Goal: Information Seeking & Learning: Compare options

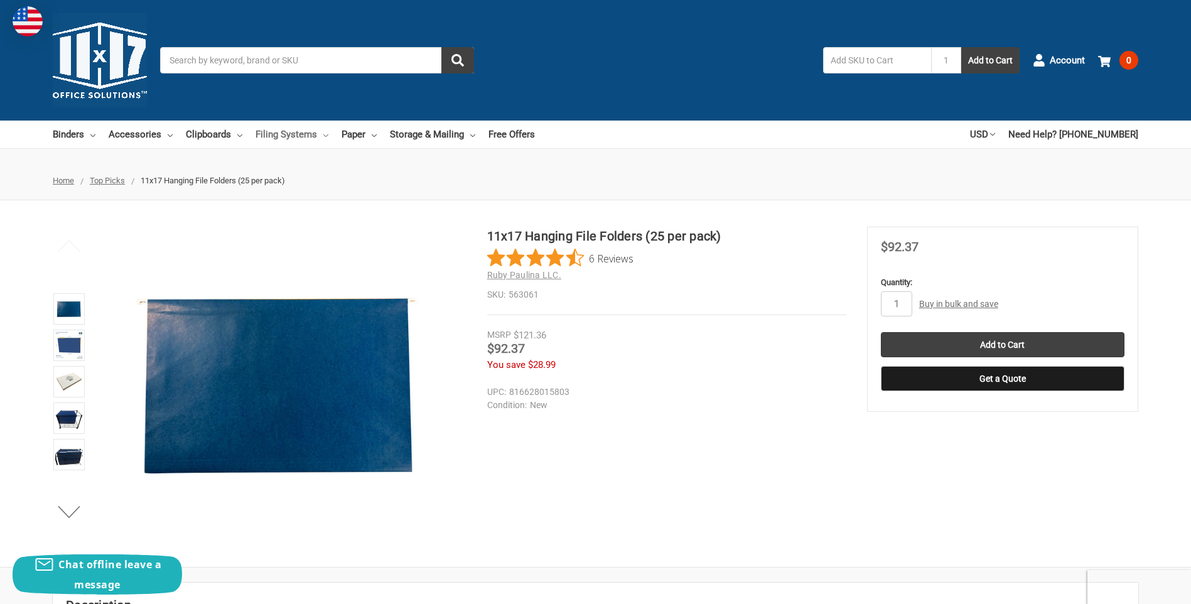
click at [318, 137] on link "Filing Systems" at bounding box center [292, 135] width 73 height 28
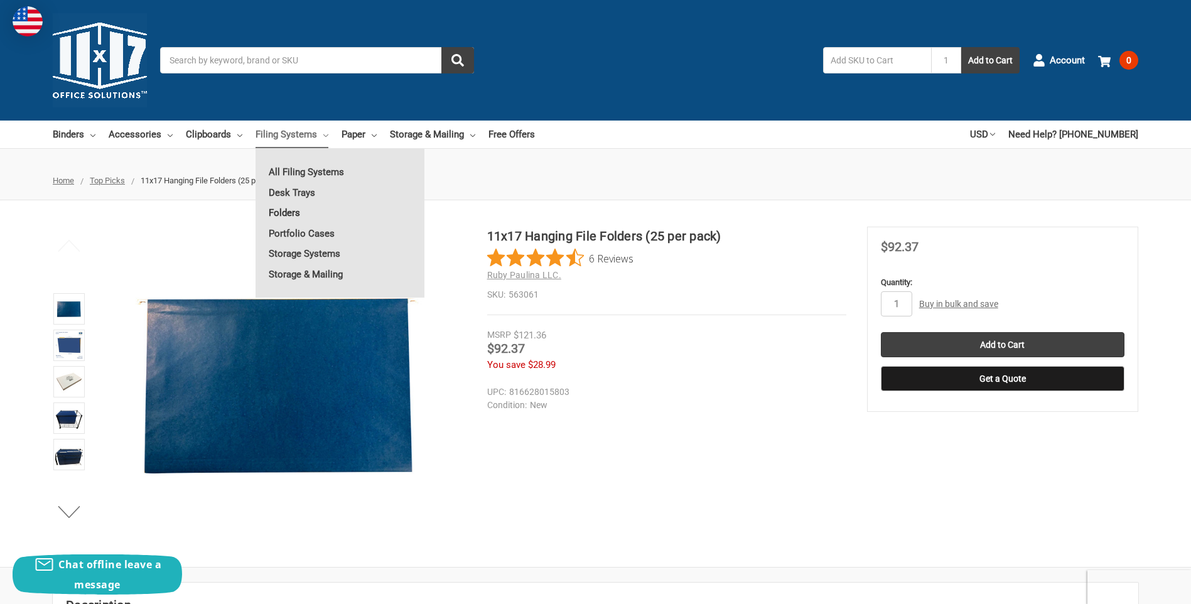
click at [289, 212] on link "Folders" at bounding box center [340, 213] width 169 height 20
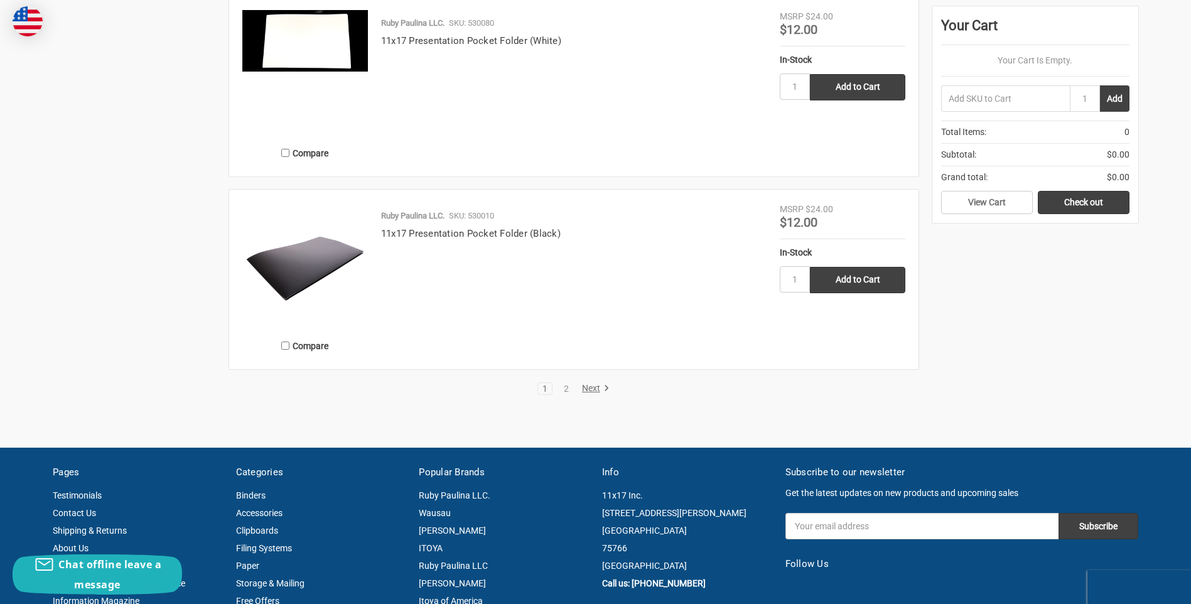
scroll to position [2386, 0]
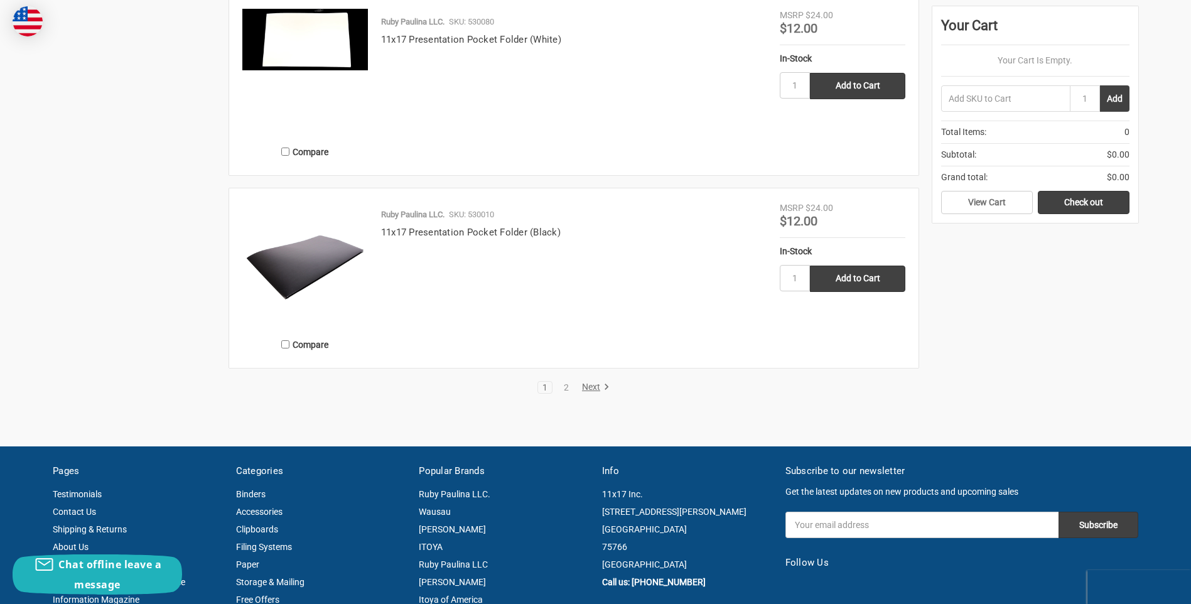
click at [581, 386] on link "Next" at bounding box center [594, 387] width 32 height 11
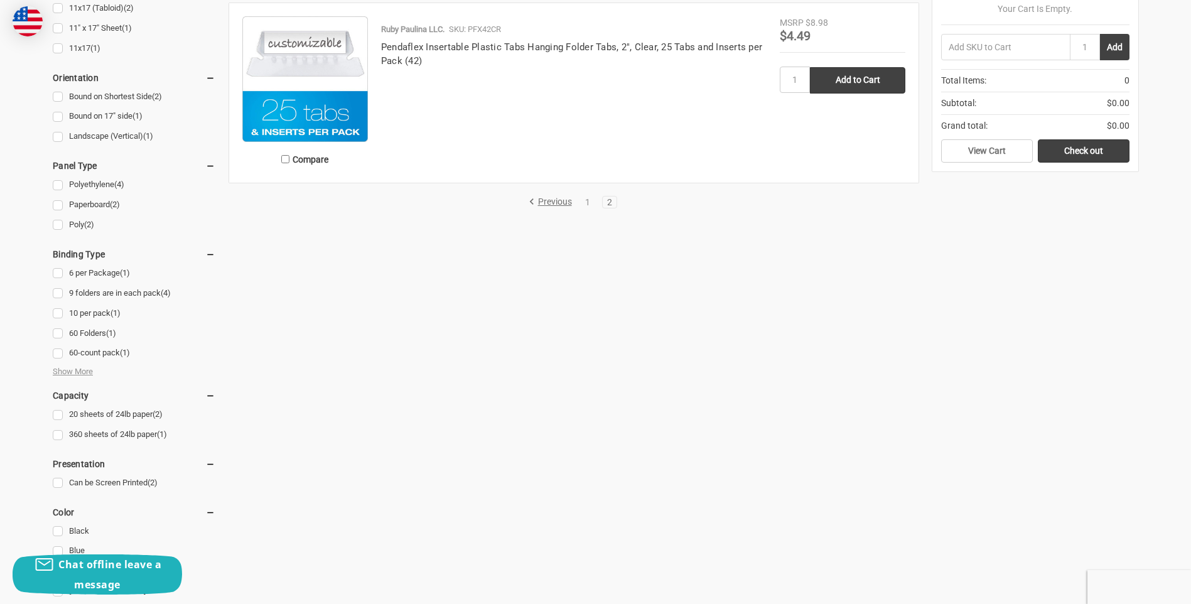
scroll to position [502, 0]
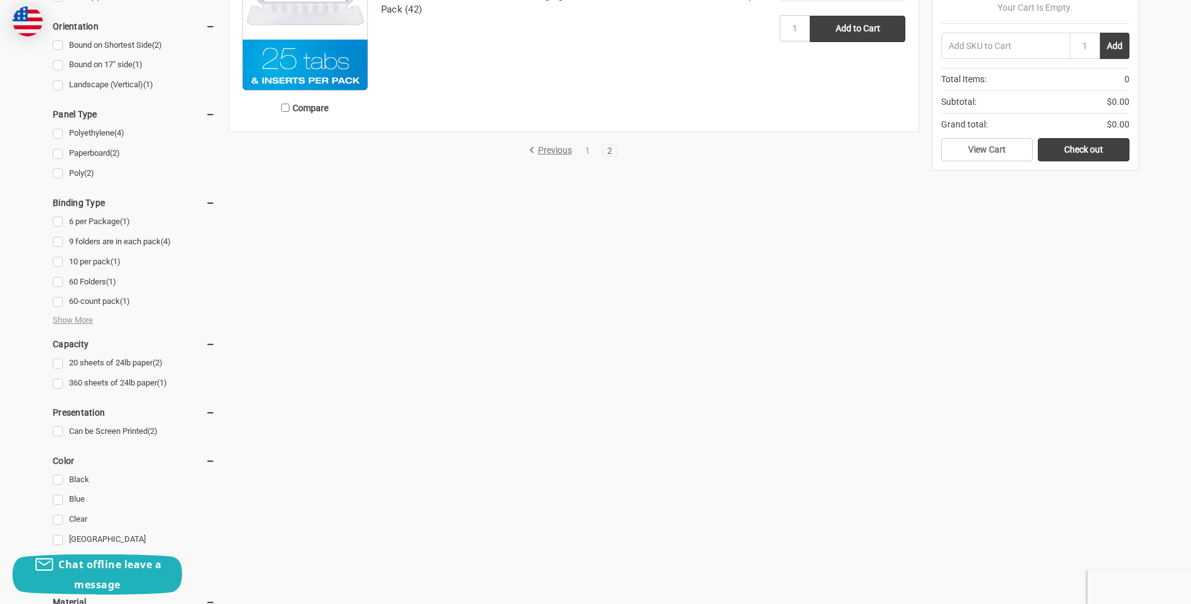
click at [555, 154] on link "Previous" at bounding box center [553, 150] width 48 height 11
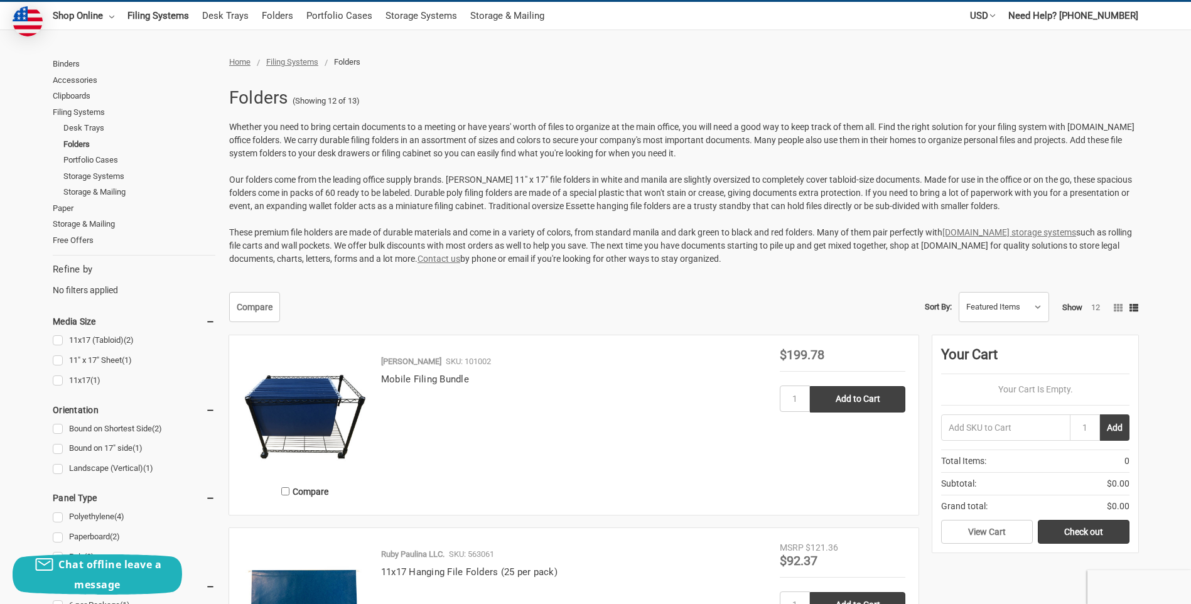
scroll to position [126, 0]
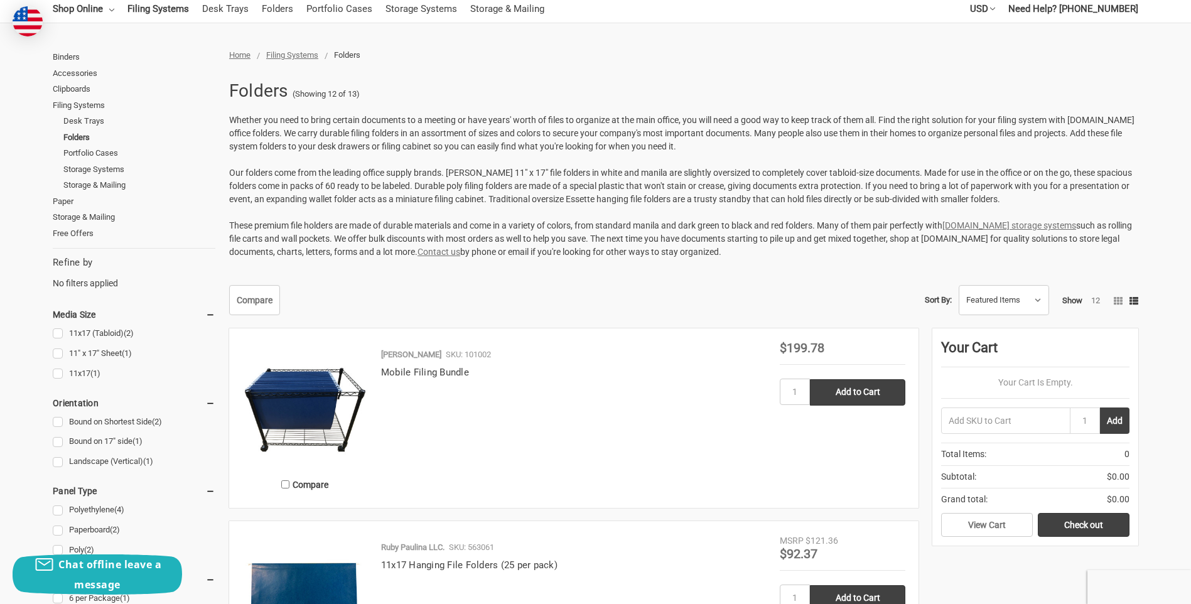
click at [316, 417] on img at bounding box center [305, 405] width 126 height 126
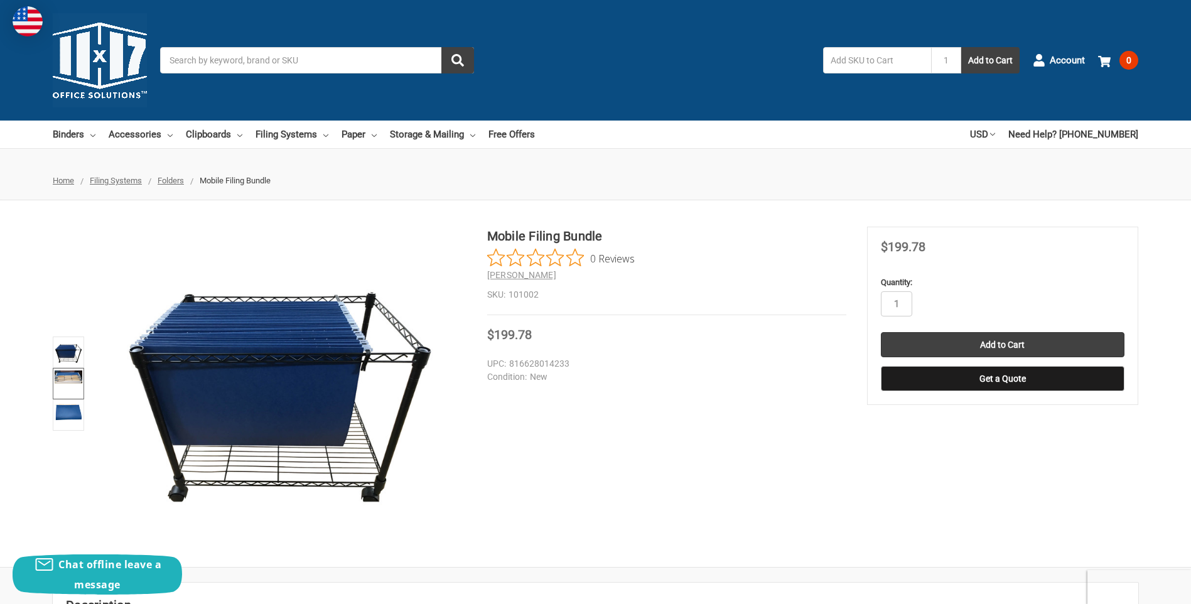
click at [65, 377] on img at bounding box center [69, 376] width 28 height 13
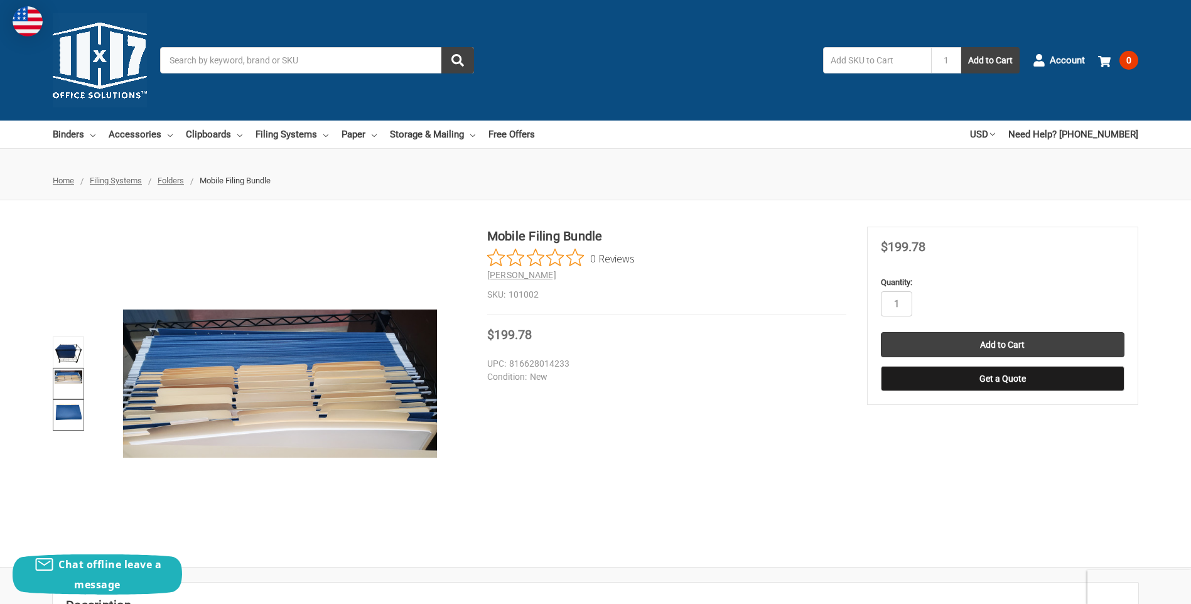
click at [67, 416] on img at bounding box center [69, 411] width 28 height 20
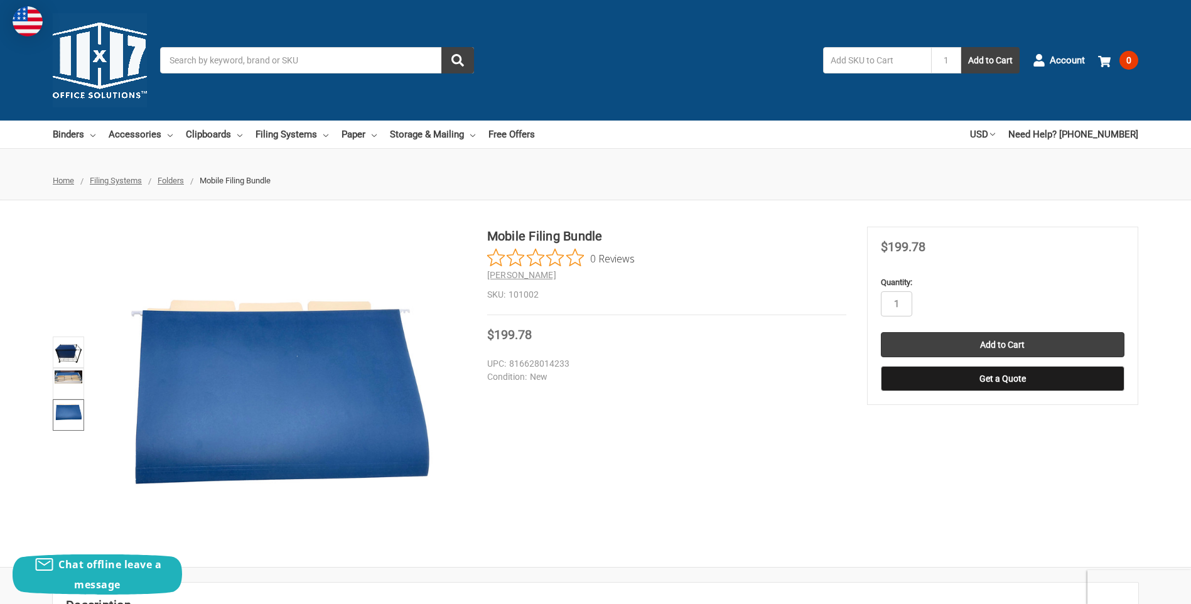
click at [239, 58] on input "Search" at bounding box center [317, 60] width 314 height 26
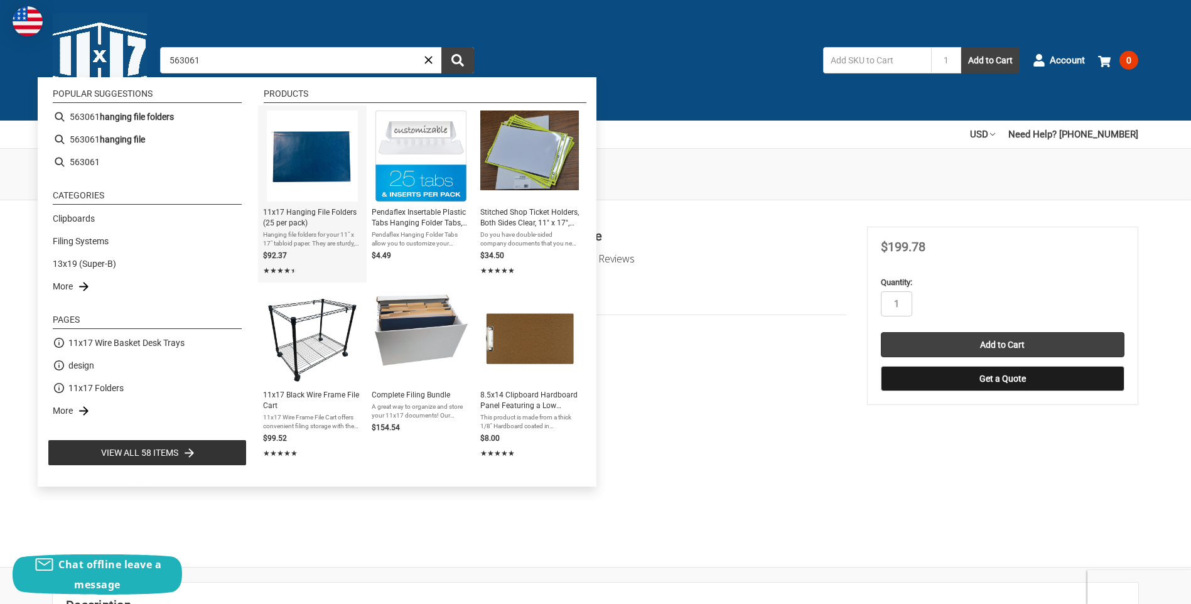
type input "563061"
click at [310, 151] on img "11x17 Hanging File Folders (25 per pack)" at bounding box center [312, 156] width 91 height 91
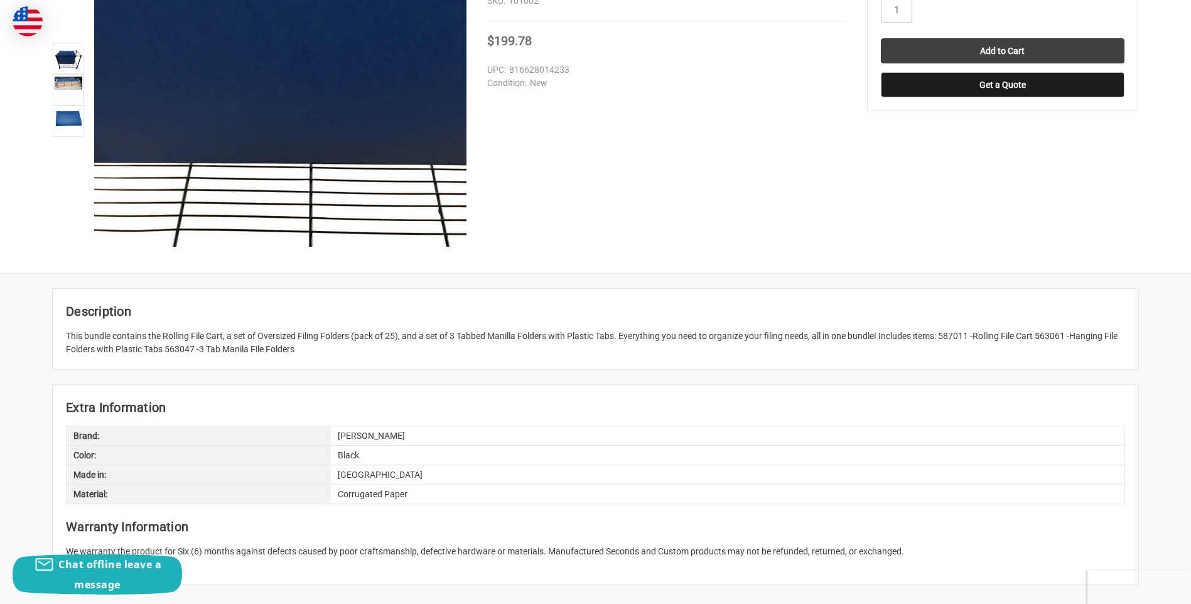
scroll to position [314, 0]
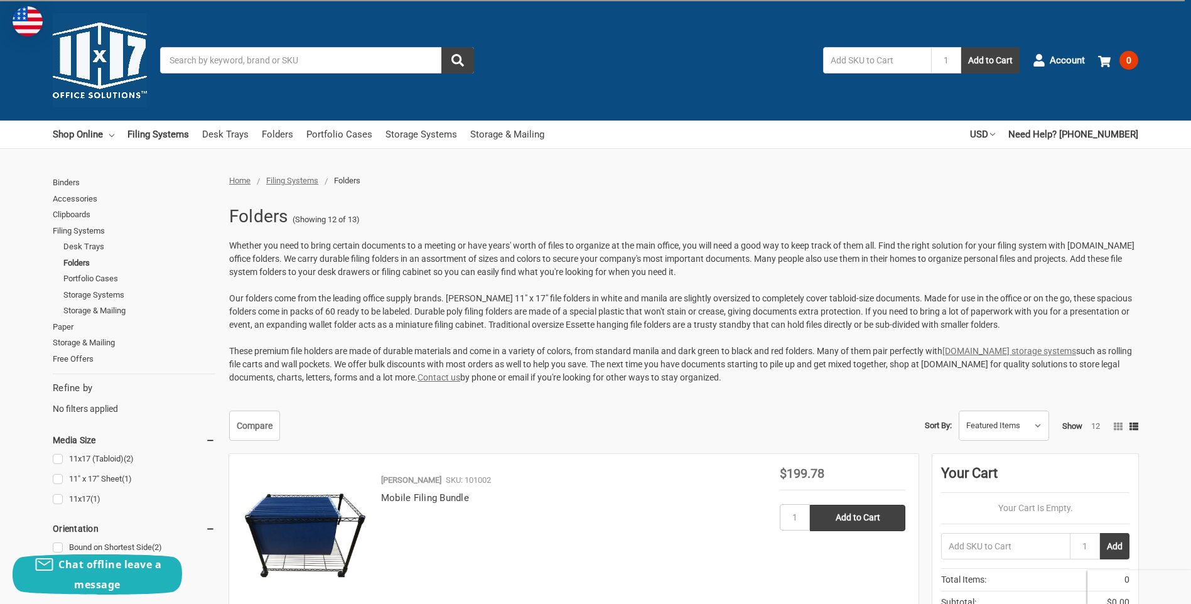
click at [322, 60] on input "Search" at bounding box center [317, 60] width 314 height 26
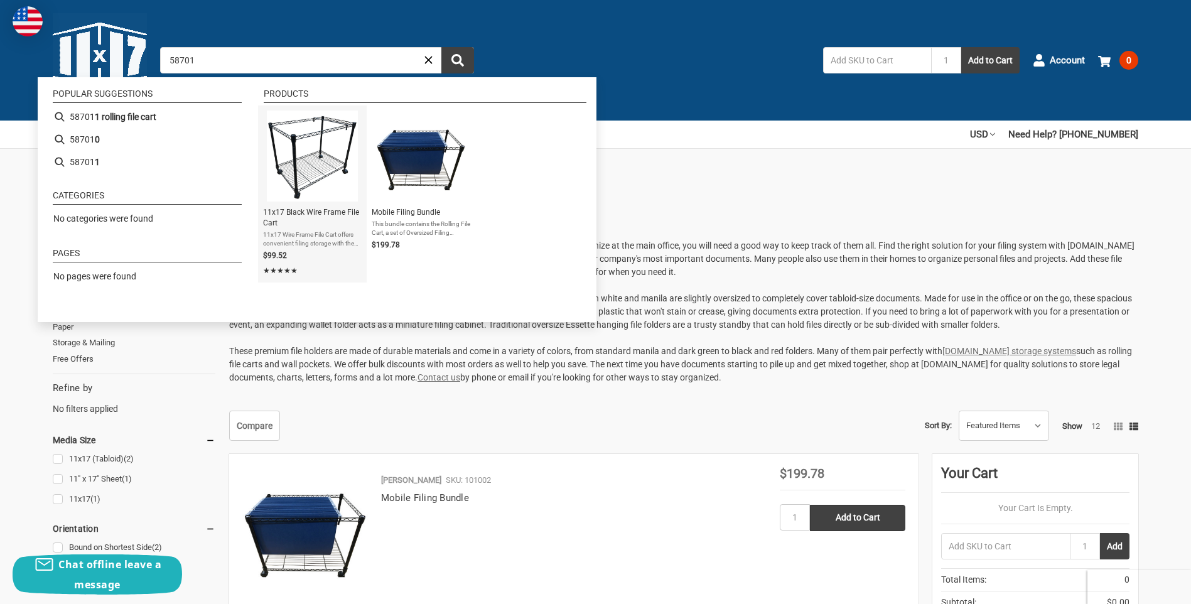
type input "58701"
click at [320, 204] on link "11x17 Black Wire Frame File Cart 11x17 Wire Frame File Cart offers convenient f…" at bounding box center [312, 194] width 99 height 167
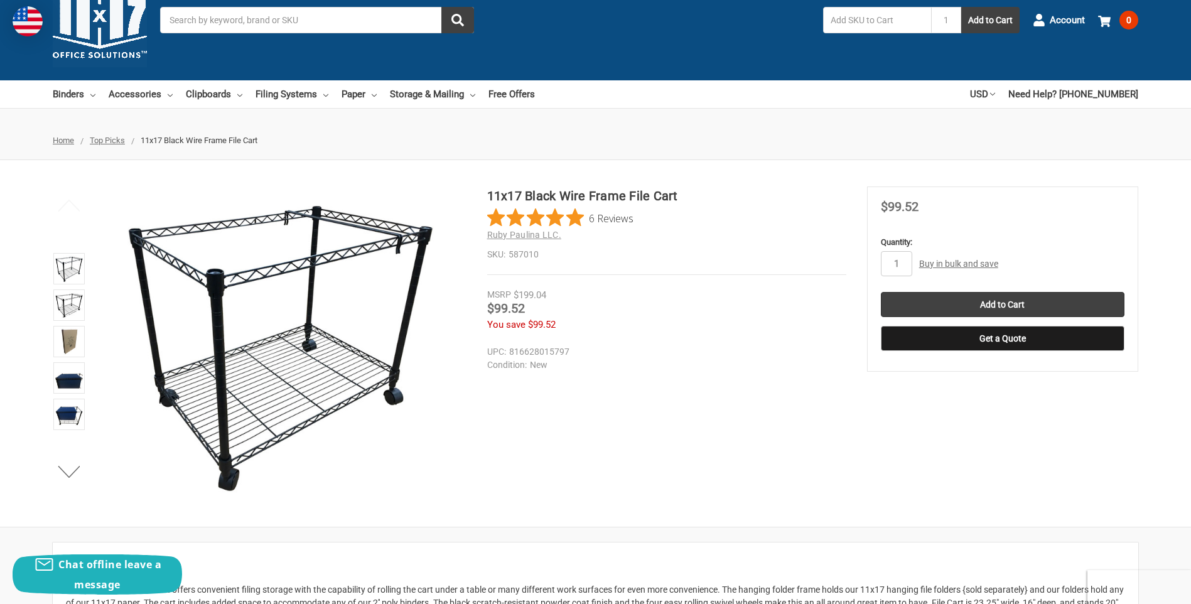
scroll to position [63, 0]
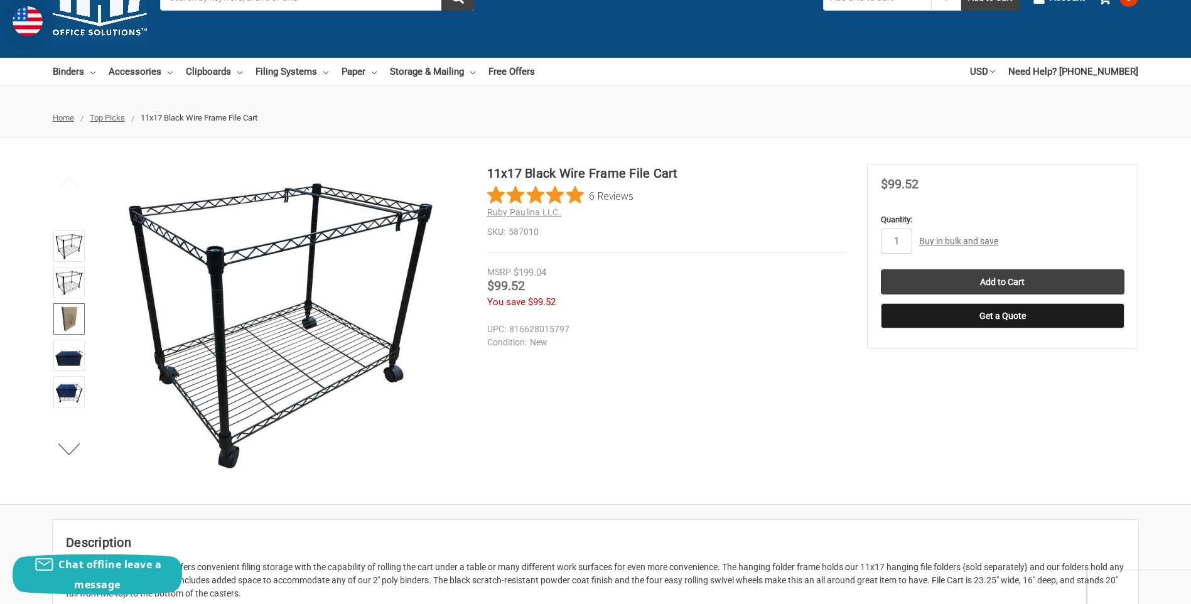
click at [75, 321] on img at bounding box center [69, 319] width 28 height 28
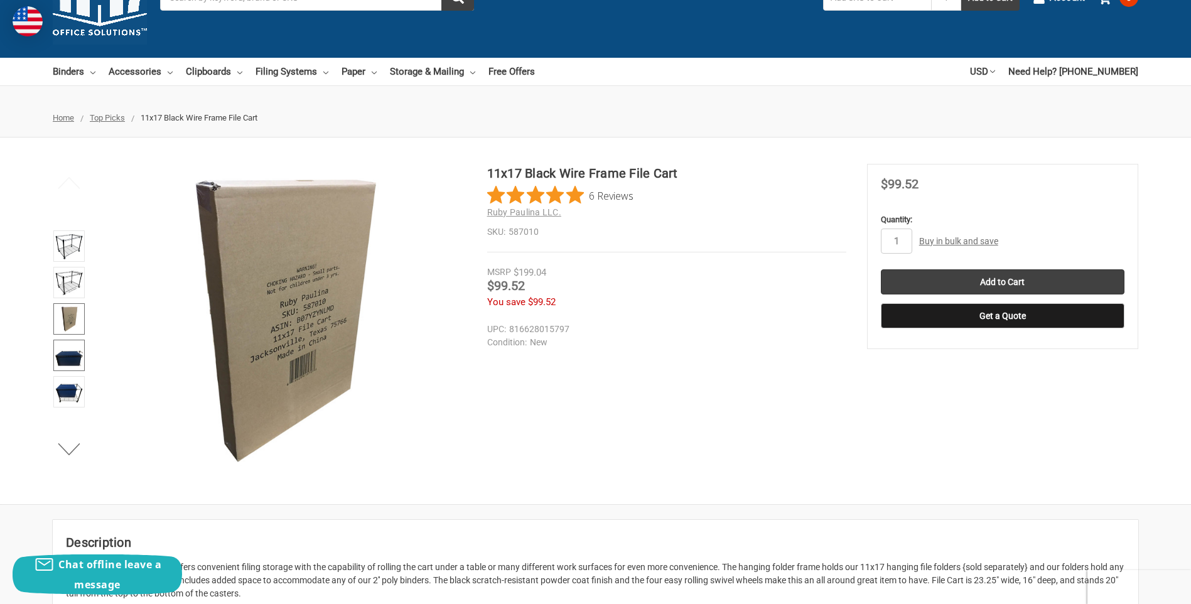
click at [72, 355] on img at bounding box center [69, 356] width 28 height 28
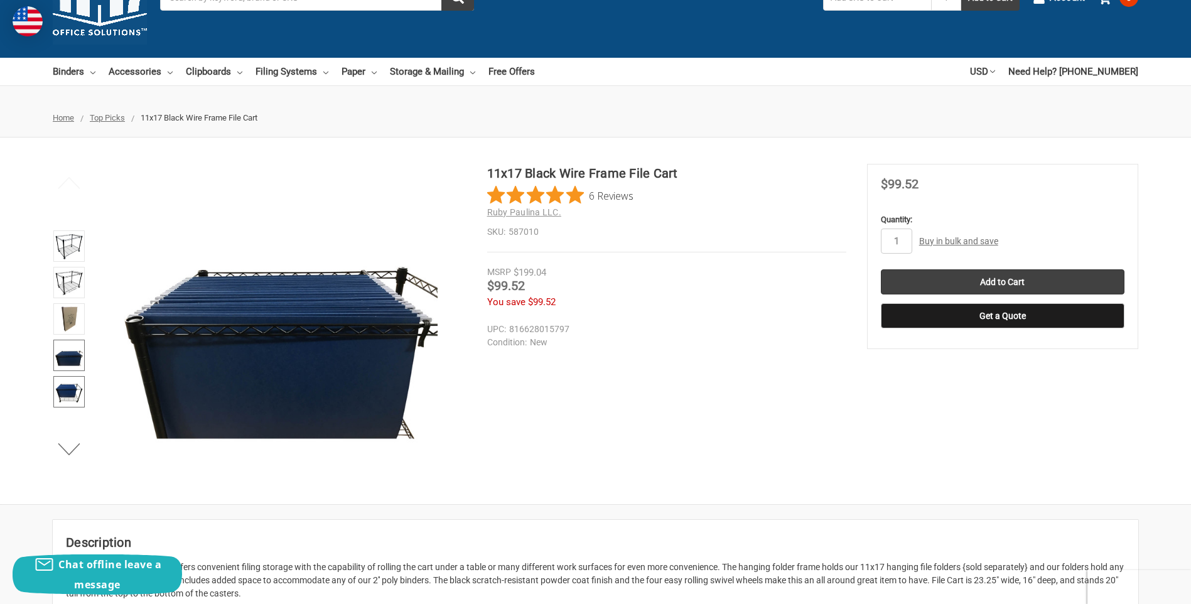
click at [70, 396] on img at bounding box center [69, 392] width 28 height 28
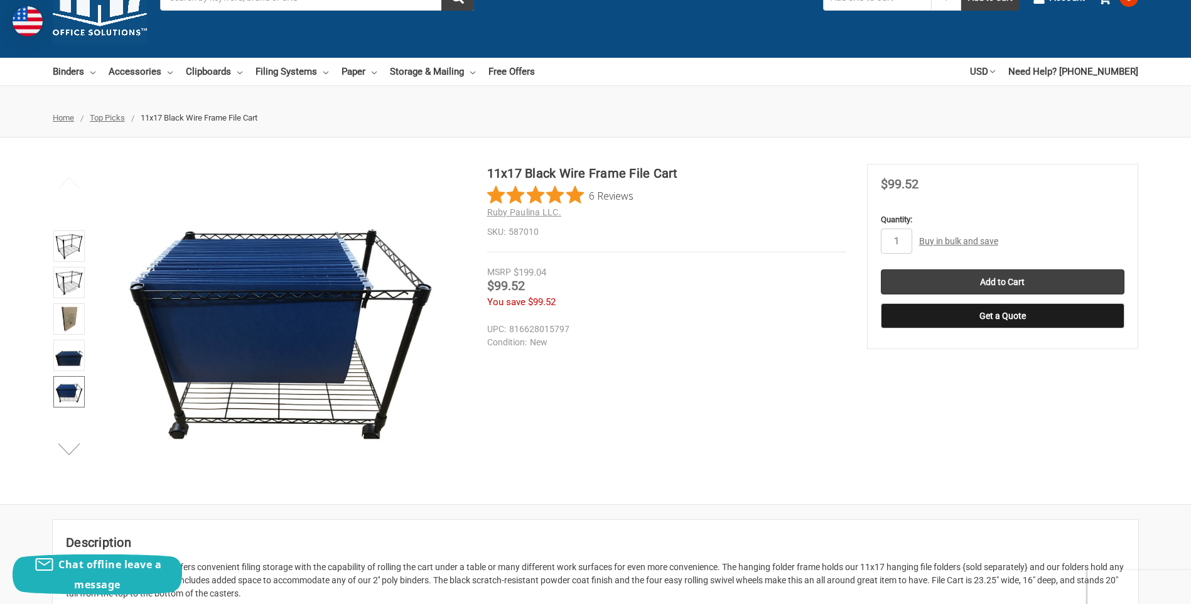
click at [68, 448] on button "Next" at bounding box center [69, 448] width 38 height 25
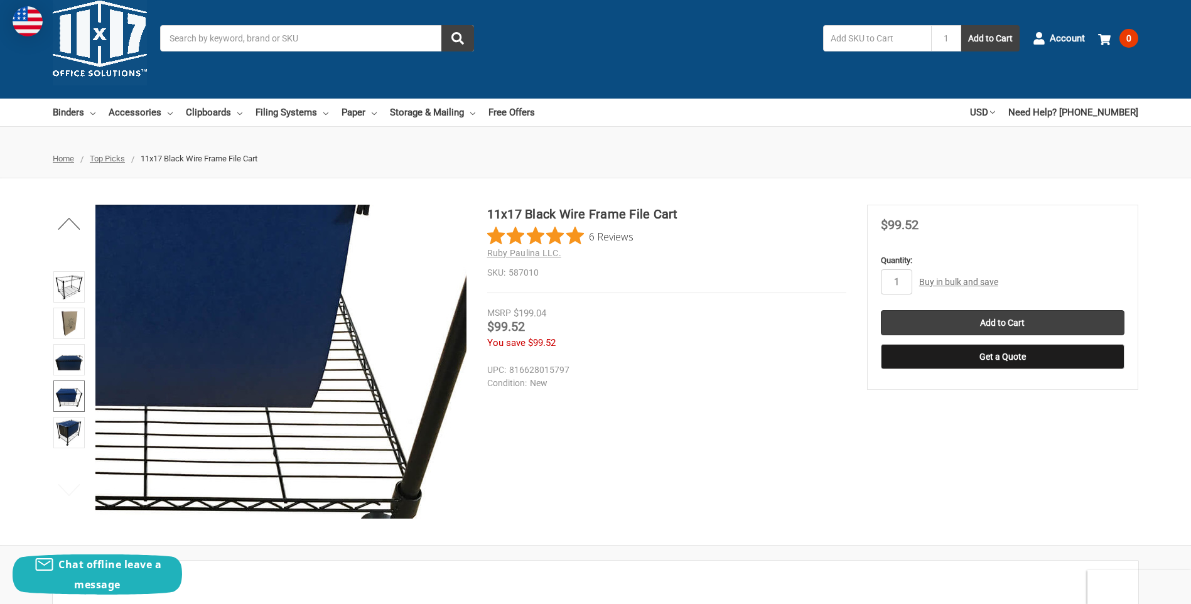
scroll to position [0, 0]
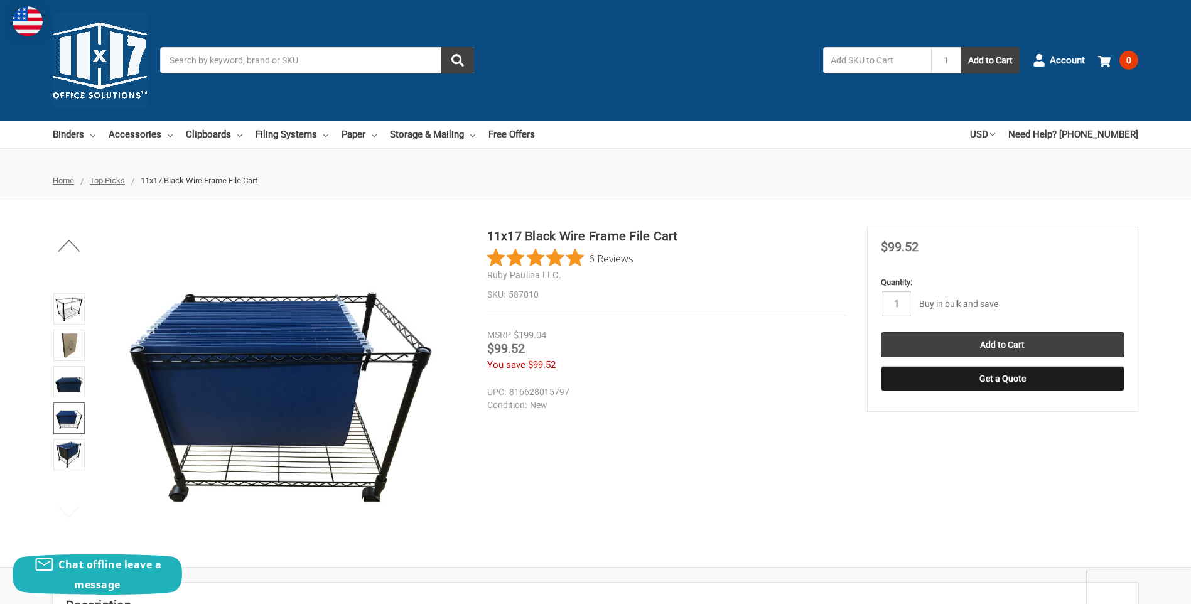
click at [996, 465] on div "11x17 Black Wire Frame File Cart 6 Reviews Ruby Paulina LLC. SKU: 587010" at bounding box center [595, 384] width 1191 height 314
click at [323, 132] on link "Filing Systems" at bounding box center [292, 135] width 73 height 28
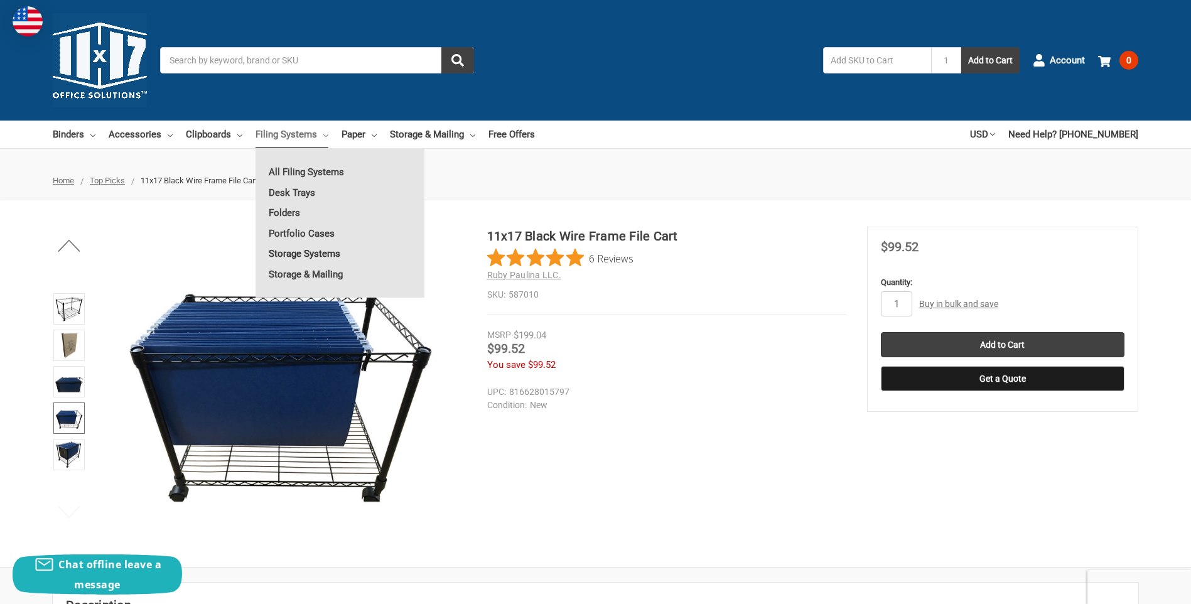
click at [319, 251] on link "Storage Systems" at bounding box center [340, 254] width 169 height 20
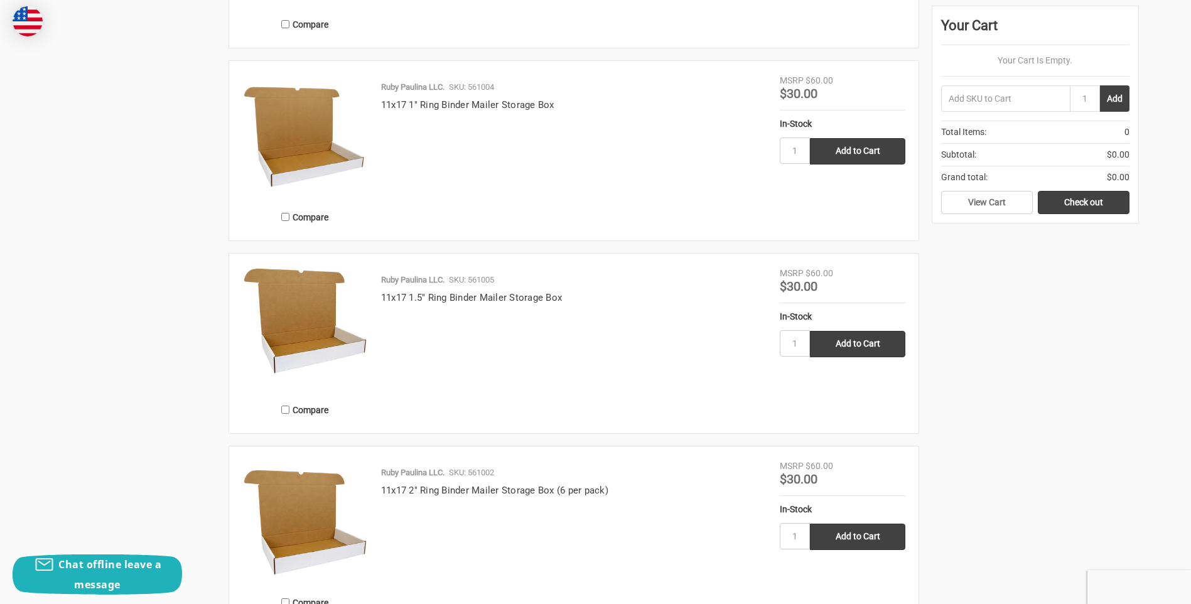
scroll to position [1319, 0]
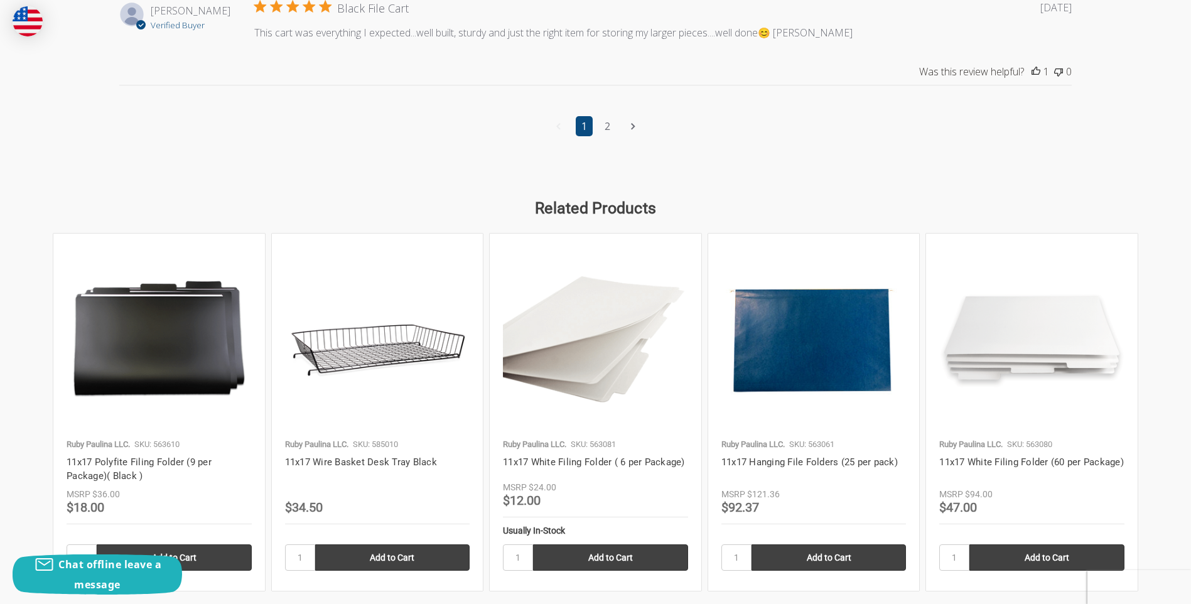
scroll to position [1695, 0]
